Goal: Find specific page/section: Find specific page/section

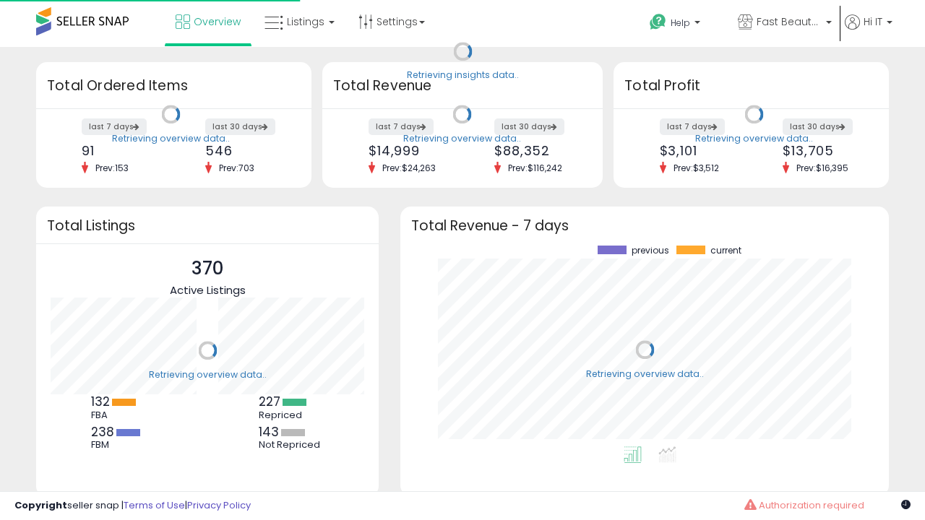
scroll to position [201, 460]
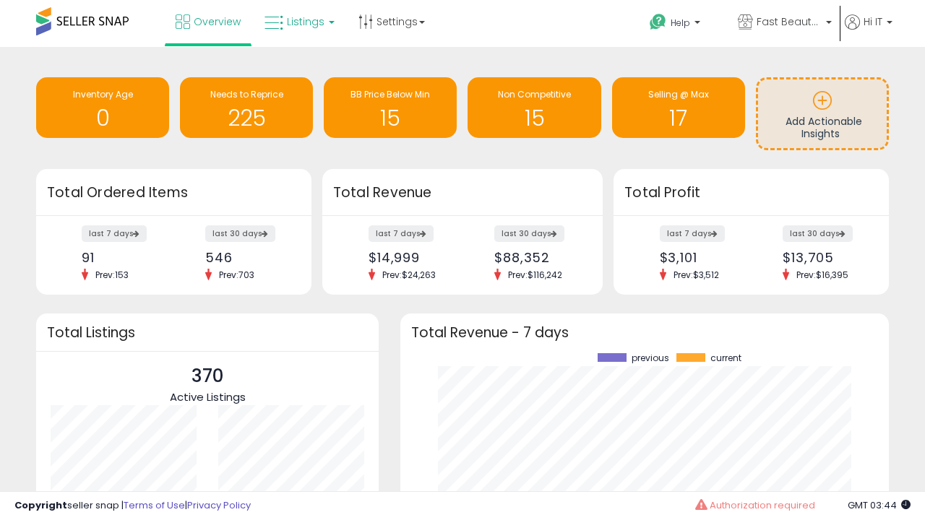
click at [298, 22] on span "Listings" at bounding box center [306, 21] width 38 height 14
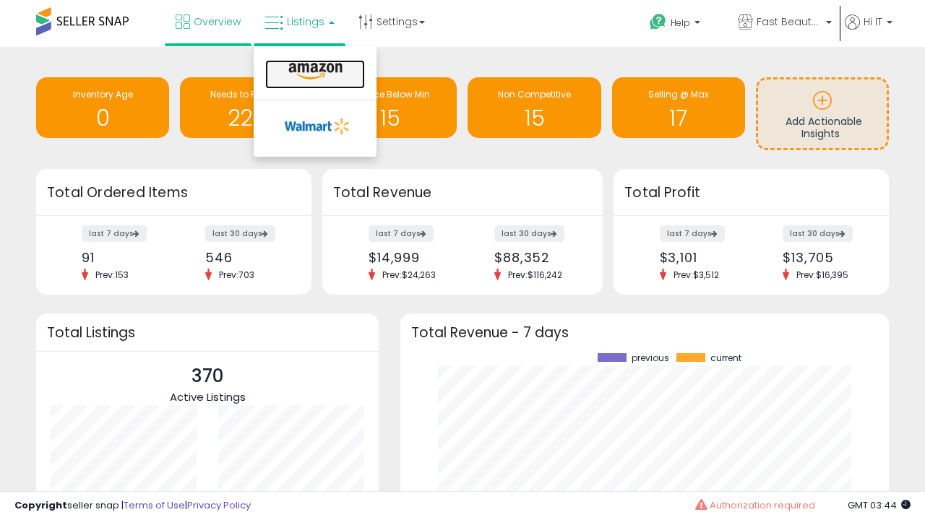
click at [314, 72] on icon at bounding box center [315, 71] width 63 height 19
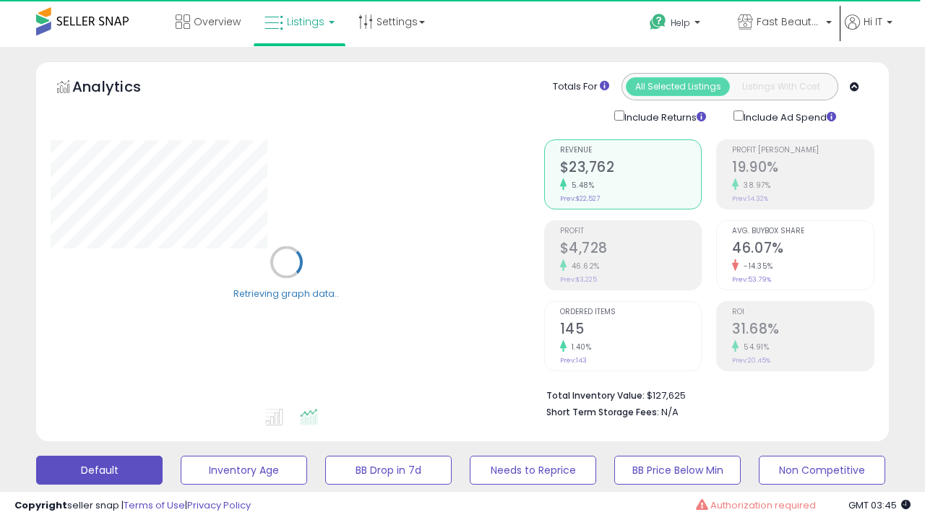
scroll to position [280, 0]
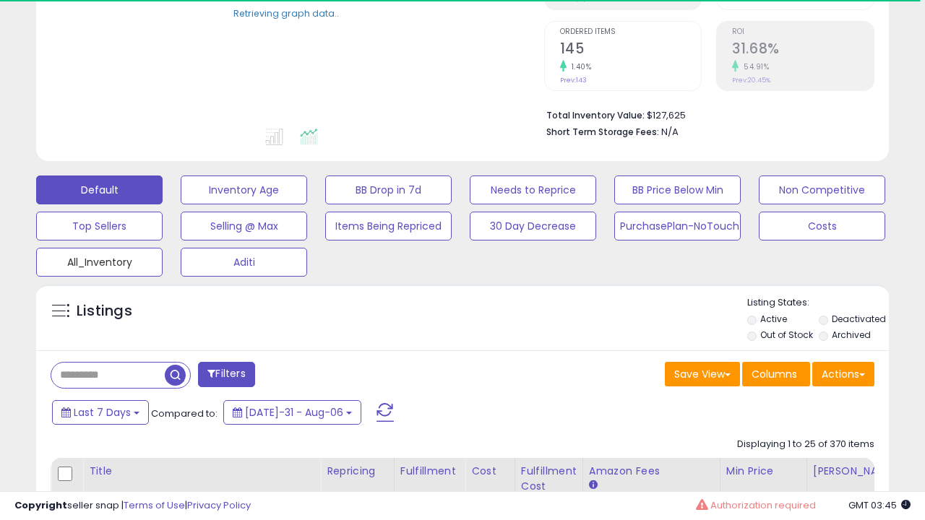
click at [181, 204] on button "All_Inventory" at bounding box center [244, 190] width 126 height 29
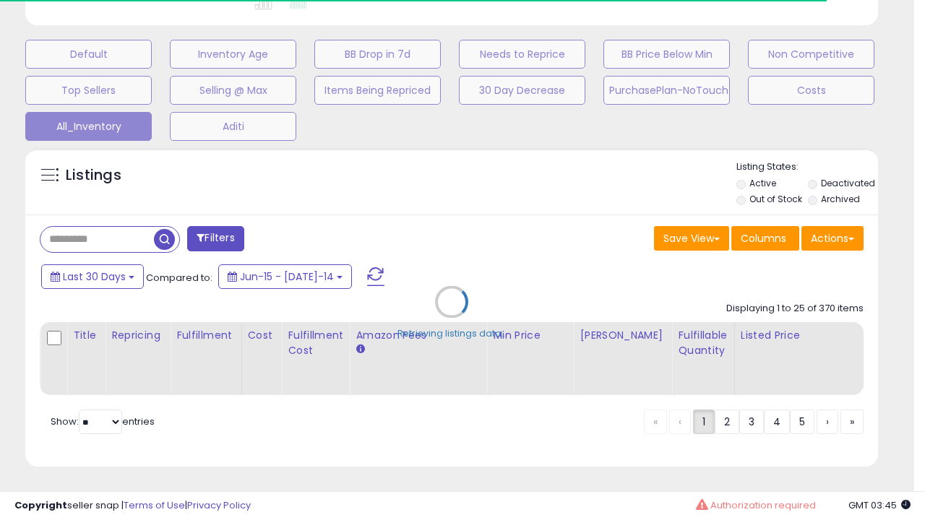
scroll to position [296, 493]
